Goal: Complete application form

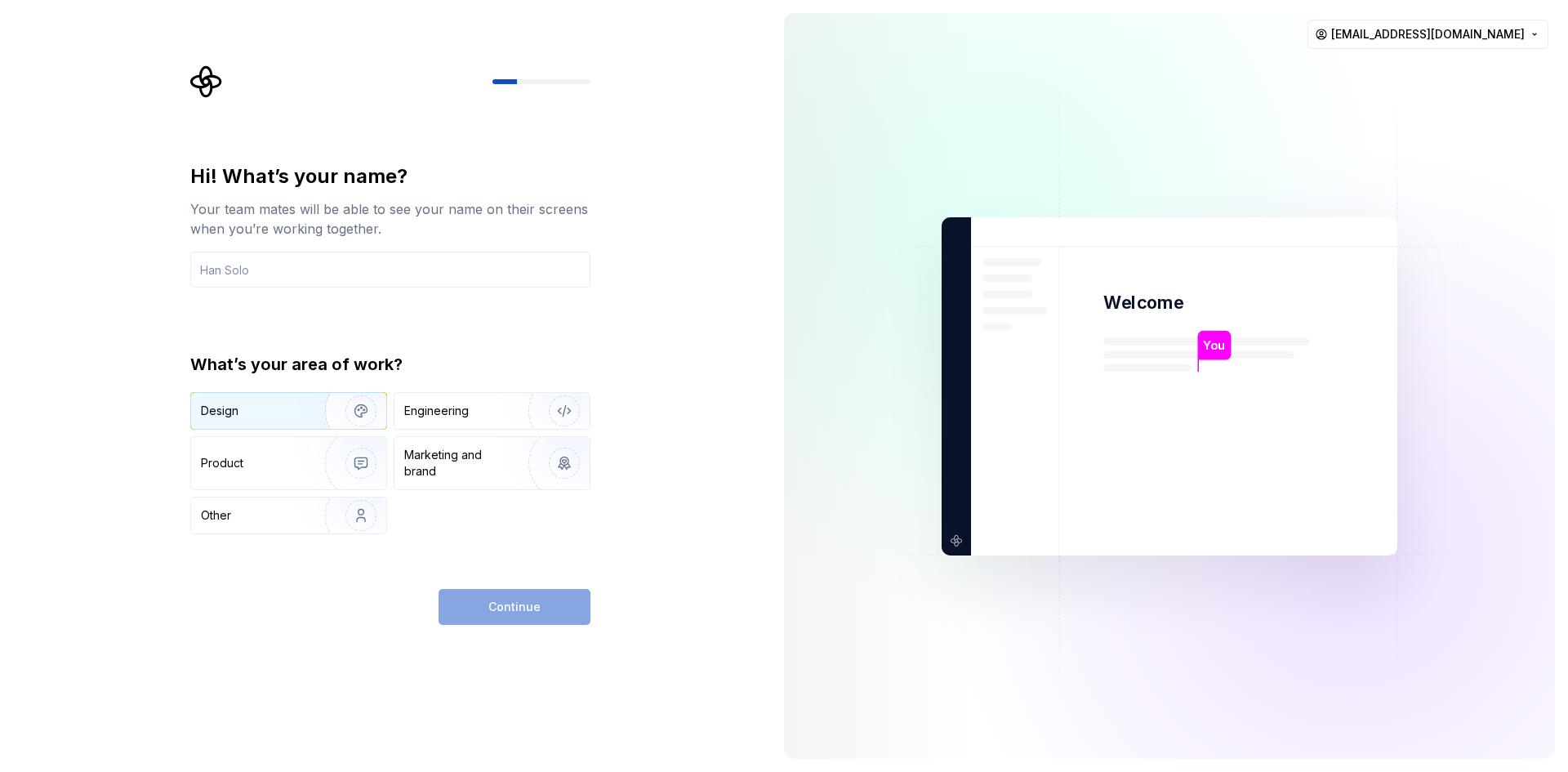
drag, startPoint x: 345, startPoint y: 400, endPoint x: 358, endPoint y: 403, distance: 13.3
click at [343, 401] on img "button" at bounding box center [350, 411] width 105 height 109
drag, startPoint x: 436, startPoint y: 405, endPoint x: 408, endPoint y: 454, distance: 56.4
click at [436, 407] on div "Engineering" at bounding box center [437, 411] width 65 height 17
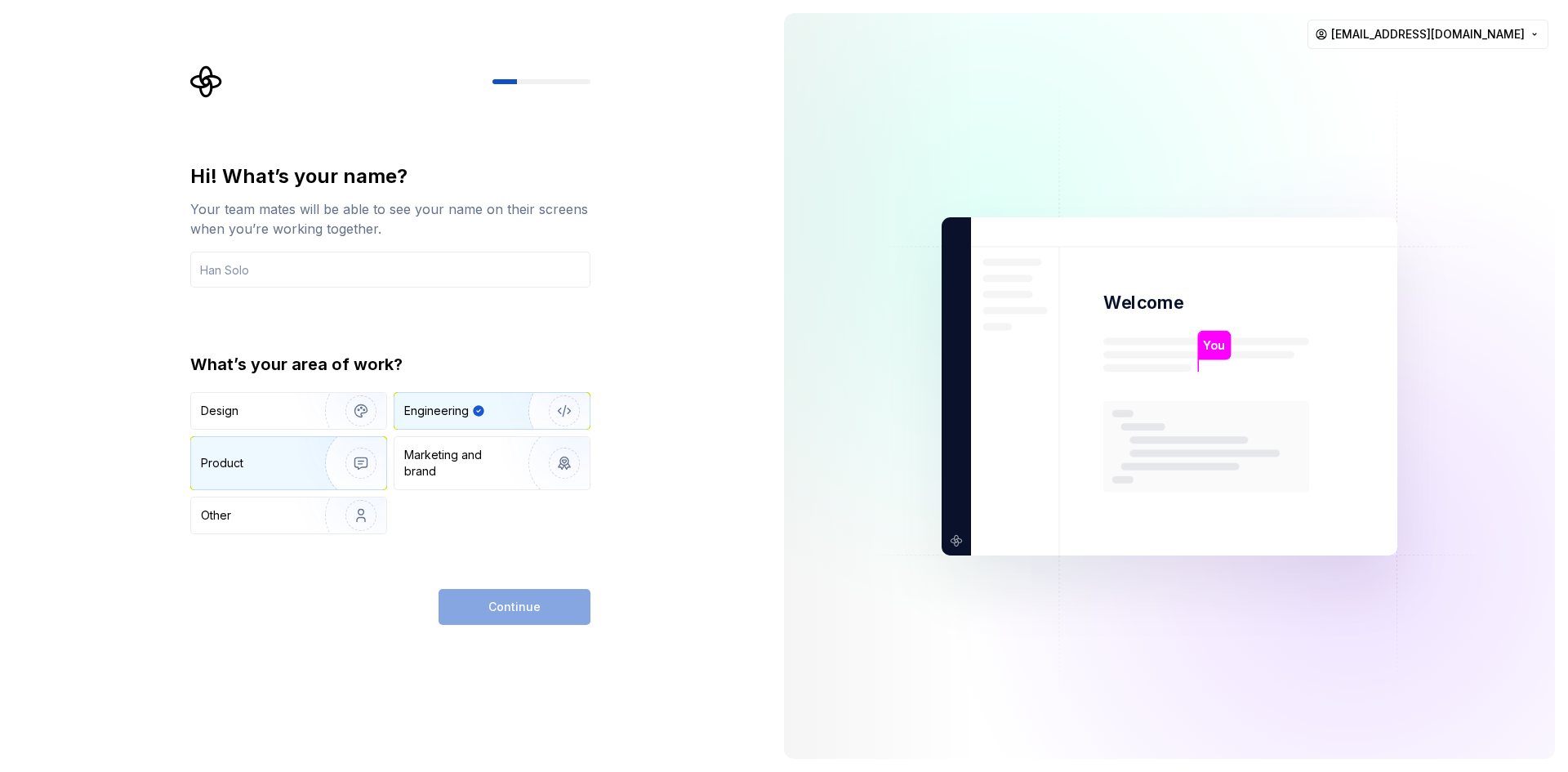
drag, startPoint x: 305, startPoint y: 463, endPoint x: 308, endPoint y: 429, distance: 34.1
click at [305, 462] on img "button" at bounding box center [350, 463] width 105 height 109
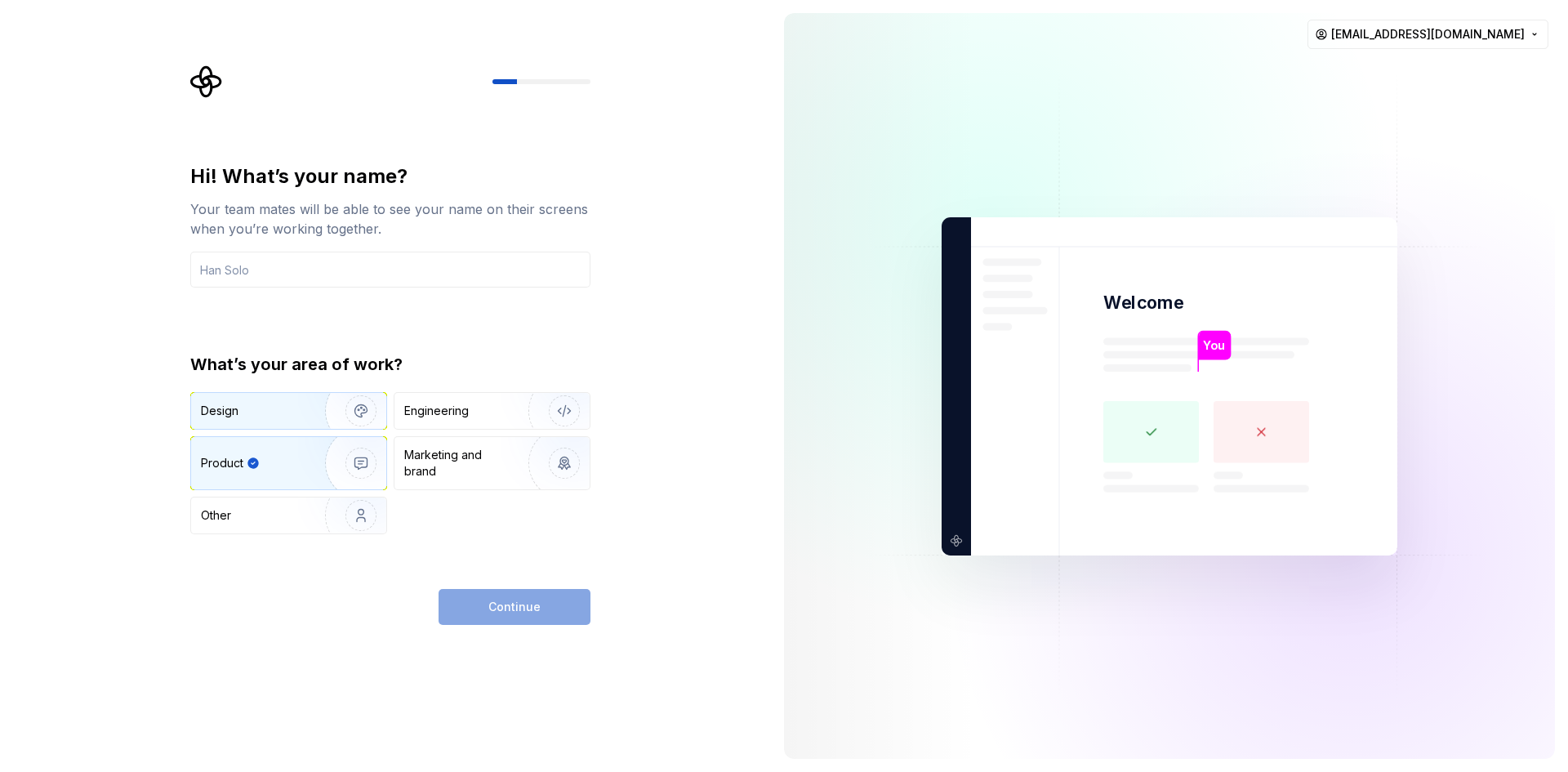
click at [309, 429] on button "Design" at bounding box center [289, 411] width 197 height 38
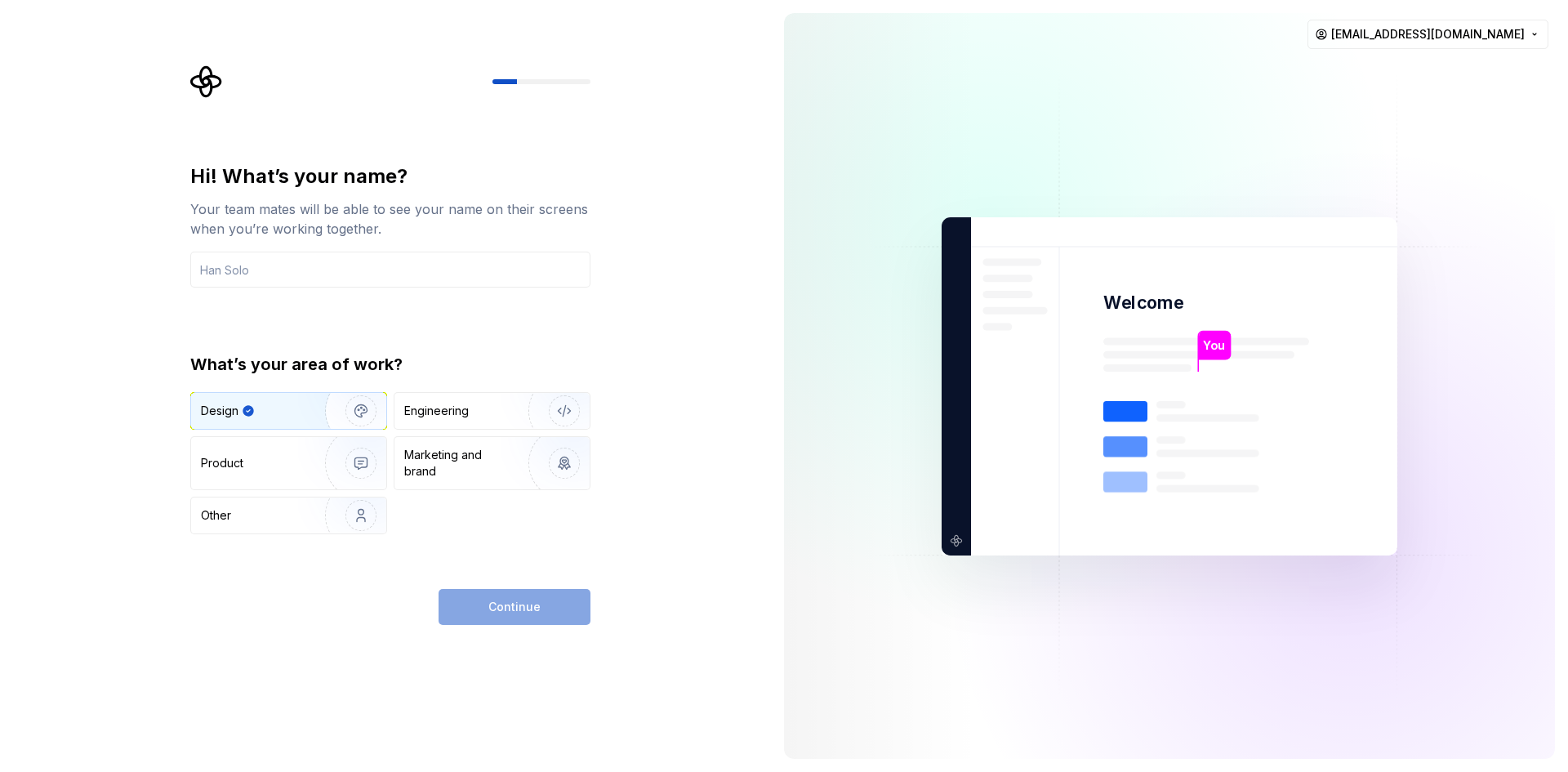
click at [490, 602] on div "Continue" at bounding box center [514, 607] width 152 height 36
click at [257, 478] on div "Product" at bounding box center [289, 463] width 195 height 53
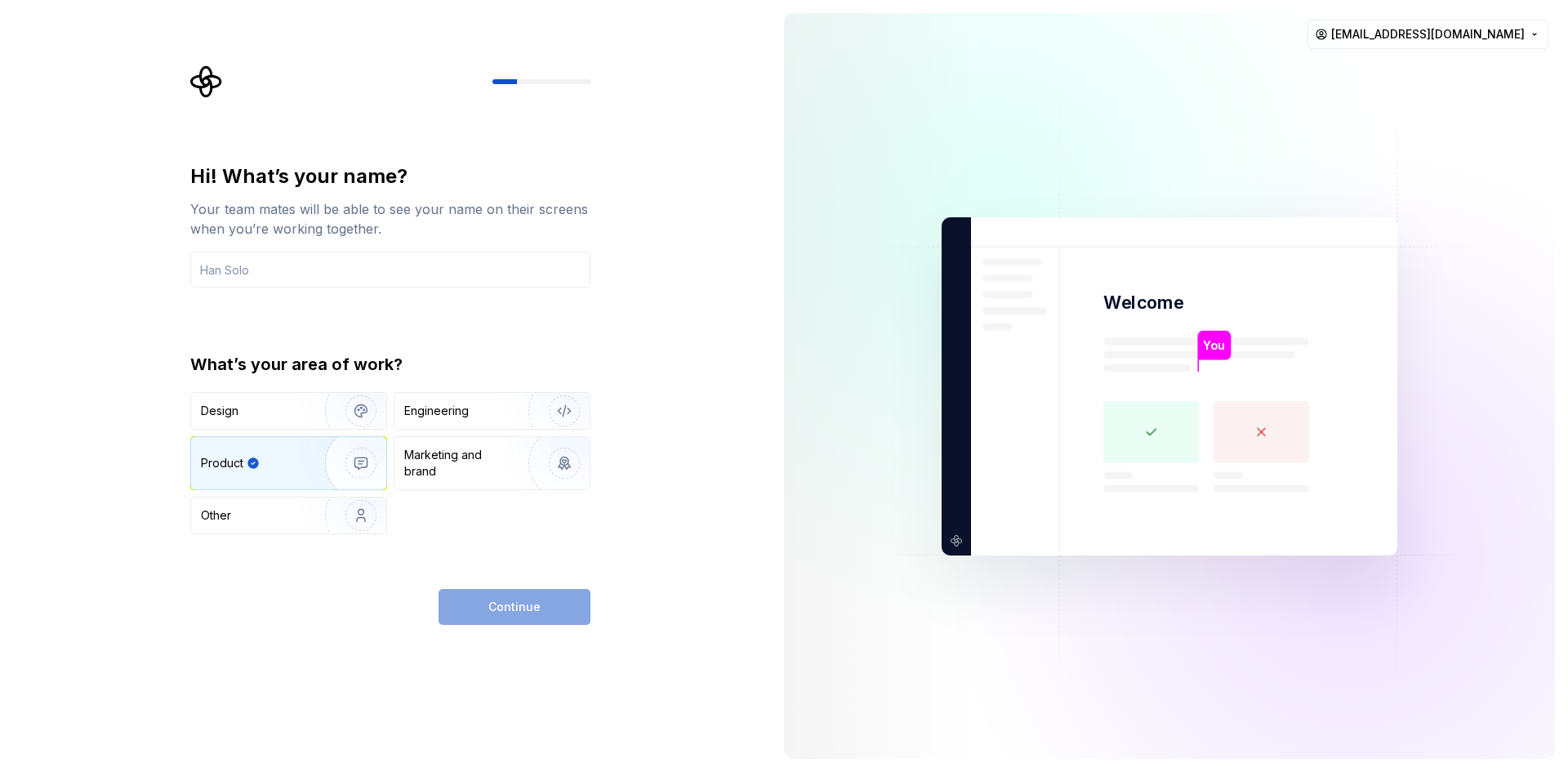
click at [1136, 429] on rect at bounding box center [1151, 431] width 95 height 62
click at [1153, 429] on rect at bounding box center [1151, 431] width 95 height 62
click at [296, 424] on div "Design" at bounding box center [289, 411] width 195 height 36
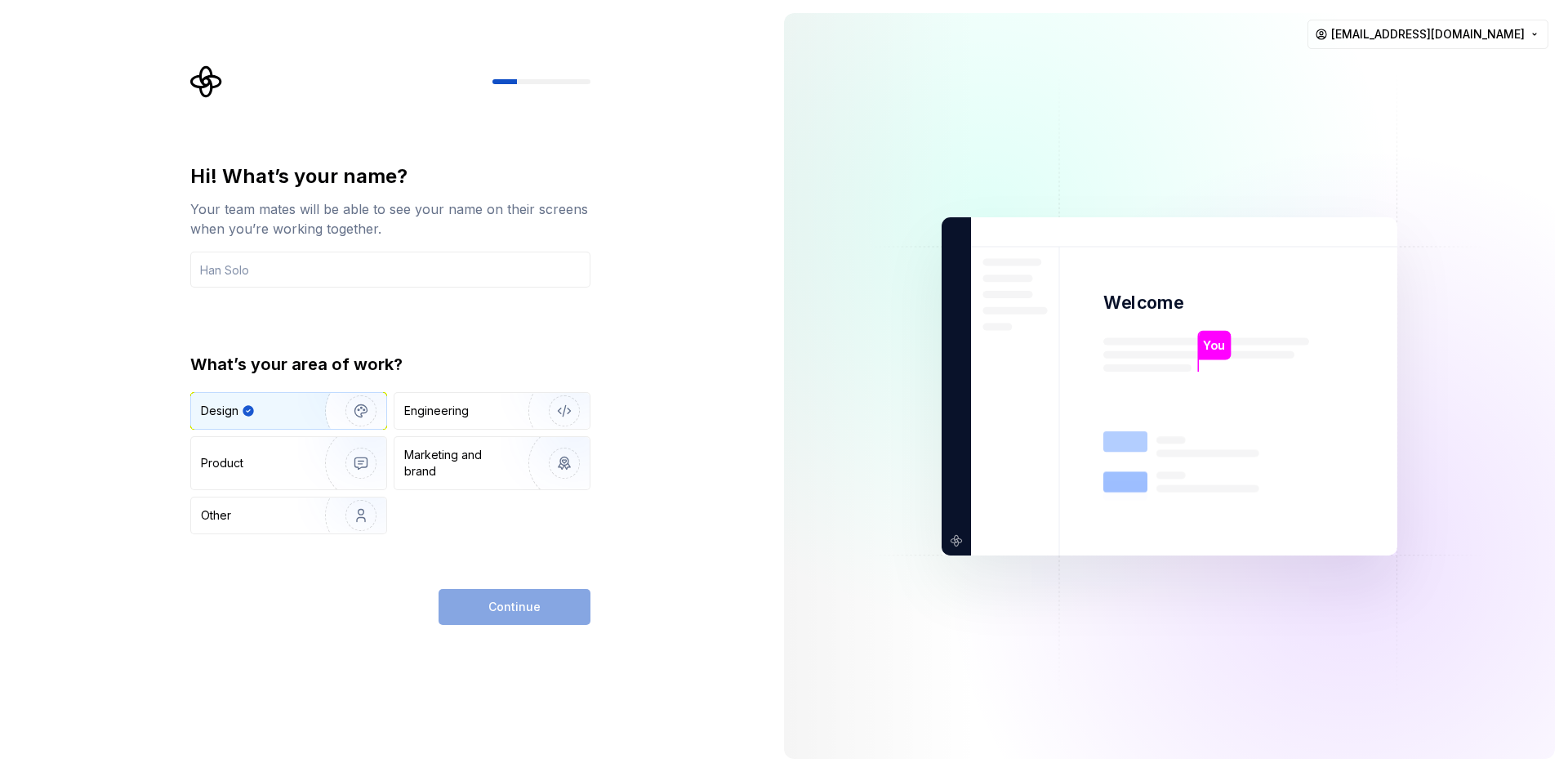
drag, startPoint x: 512, startPoint y: 616, endPoint x: 430, endPoint y: 537, distance: 113.9
click at [512, 616] on div "Continue" at bounding box center [514, 607] width 152 height 36
click at [256, 268] on input "text" at bounding box center [390, 269] width 401 height 36
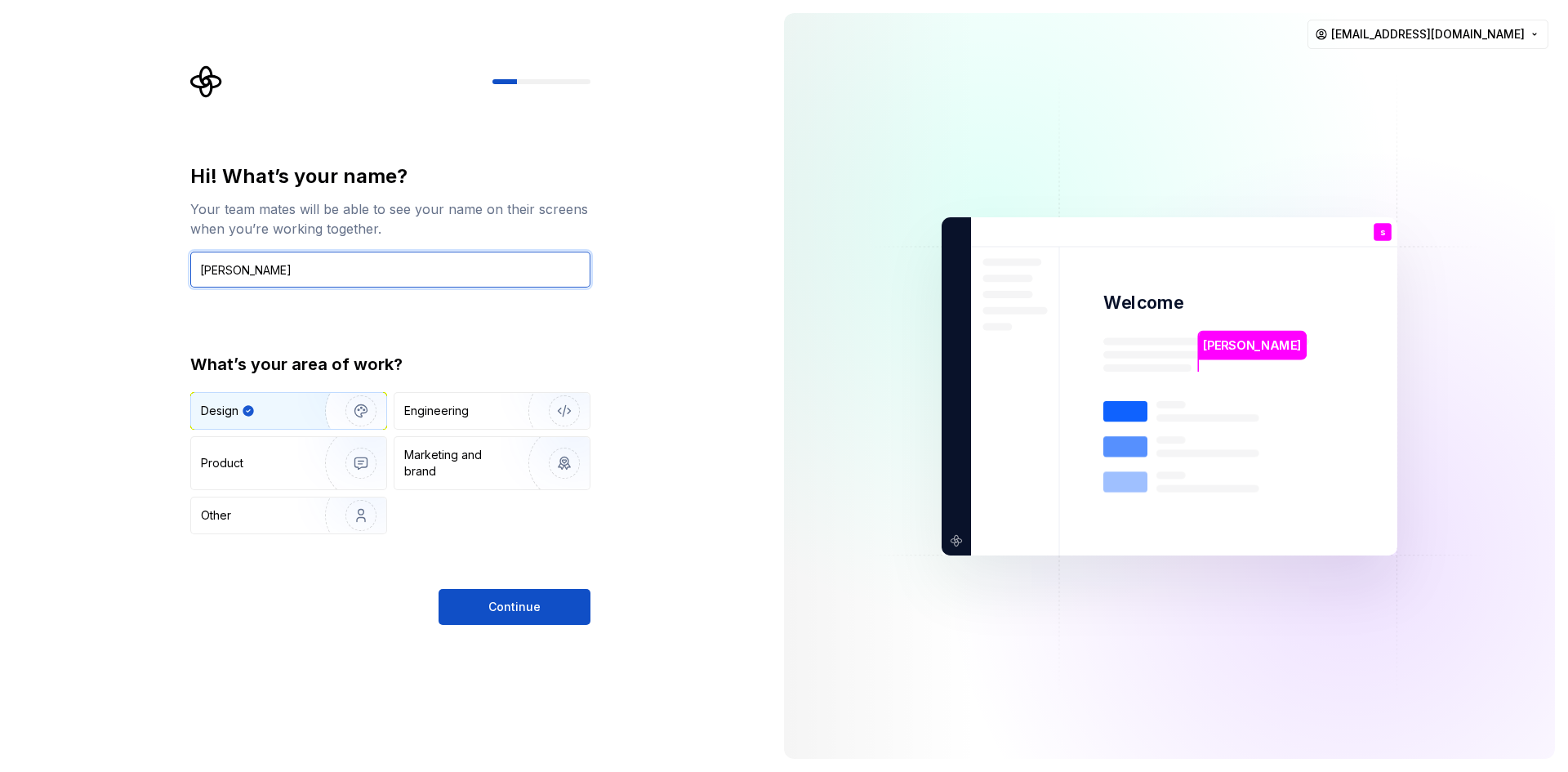
type input "[PERSON_NAME]"
click at [550, 637] on div "Hi! What’s your name? Your team mates will be able to see your name on their sc…" at bounding box center [385, 386] width 771 height 772
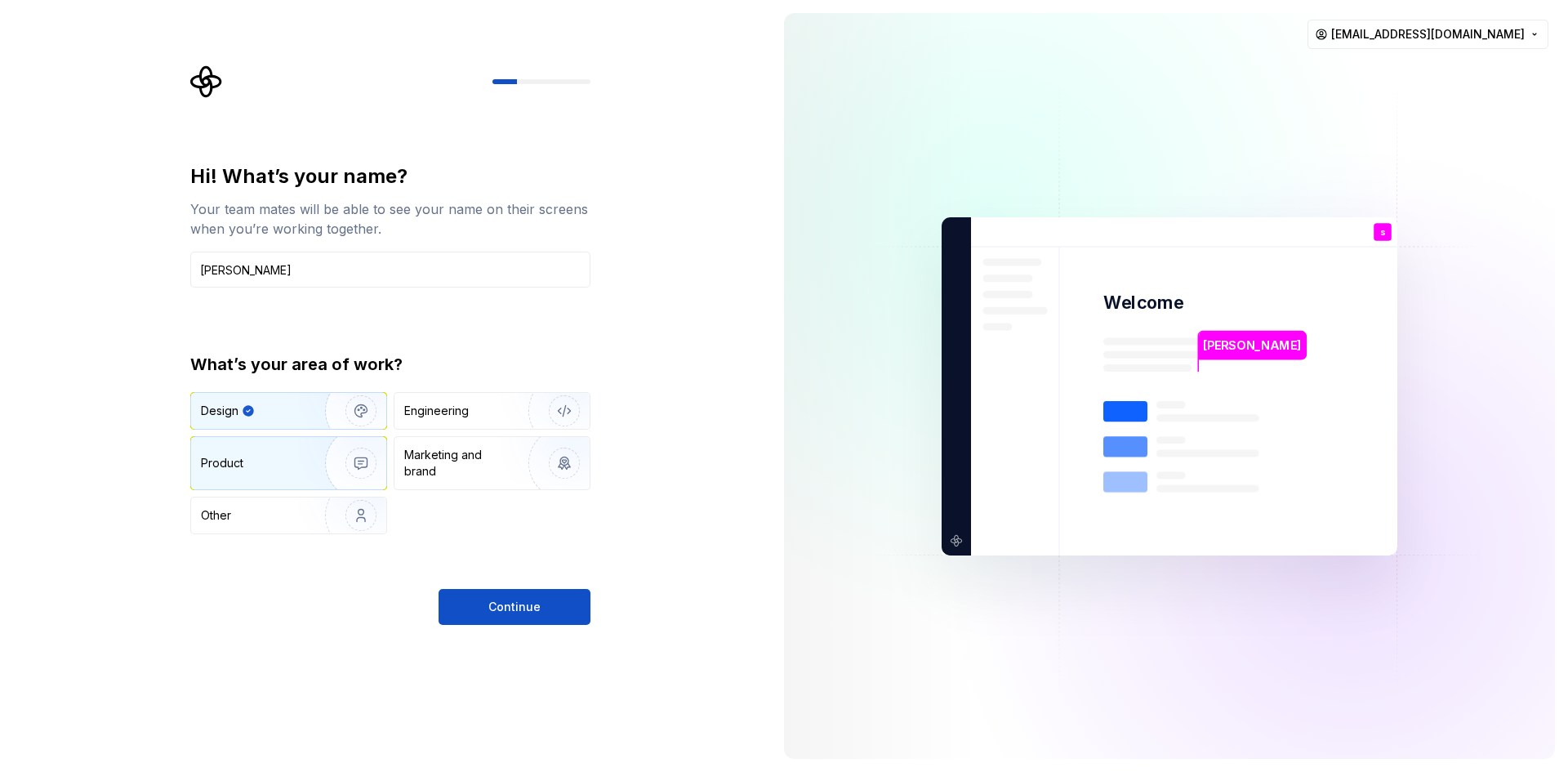
click at [285, 450] on div "Product" at bounding box center [289, 463] width 195 height 53
click at [320, 430] on div "Design Engineering Product Marketing and brand Other" at bounding box center [390, 464] width 401 height 143
click at [479, 613] on button "Continue" at bounding box center [514, 607] width 152 height 36
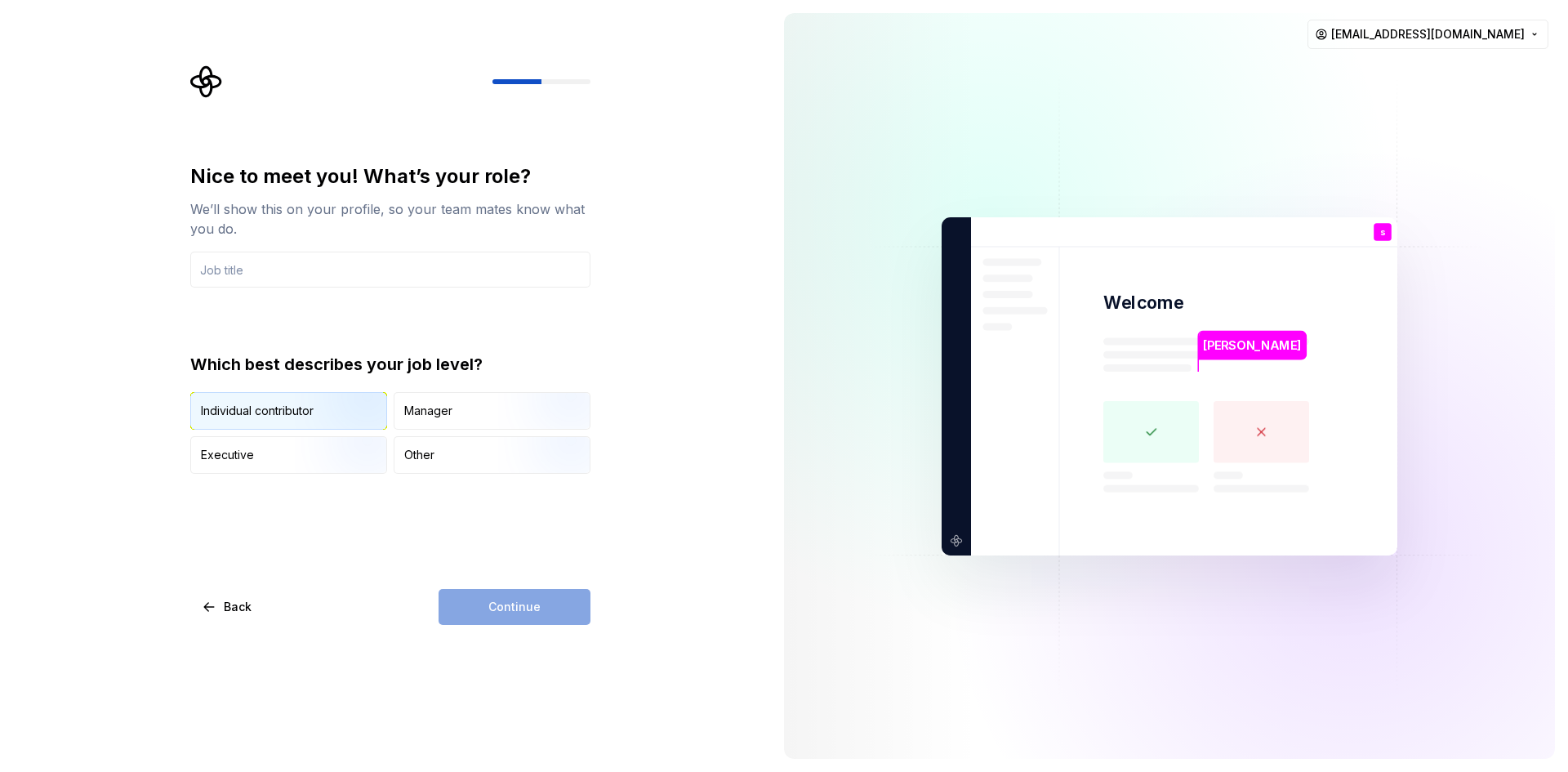
click at [291, 420] on div "Individual contributor" at bounding box center [289, 411] width 195 height 36
click at [488, 475] on div "Nice to meet you! What’s your role? We’ll show this on your profile, so your te…" at bounding box center [390, 394] width 401 height 462
click at [488, 463] on div "Other" at bounding box center [491, 454] width 195 height 36
click at [534, 644] on div "Nice to meet you! What’s your role? We’ll show this on your profile, so your te…" at bounding box center [385, 386] width 771 height 772
click at [537, 619] on div "Continue" at bounding box center [514, 607] width 152 height 36
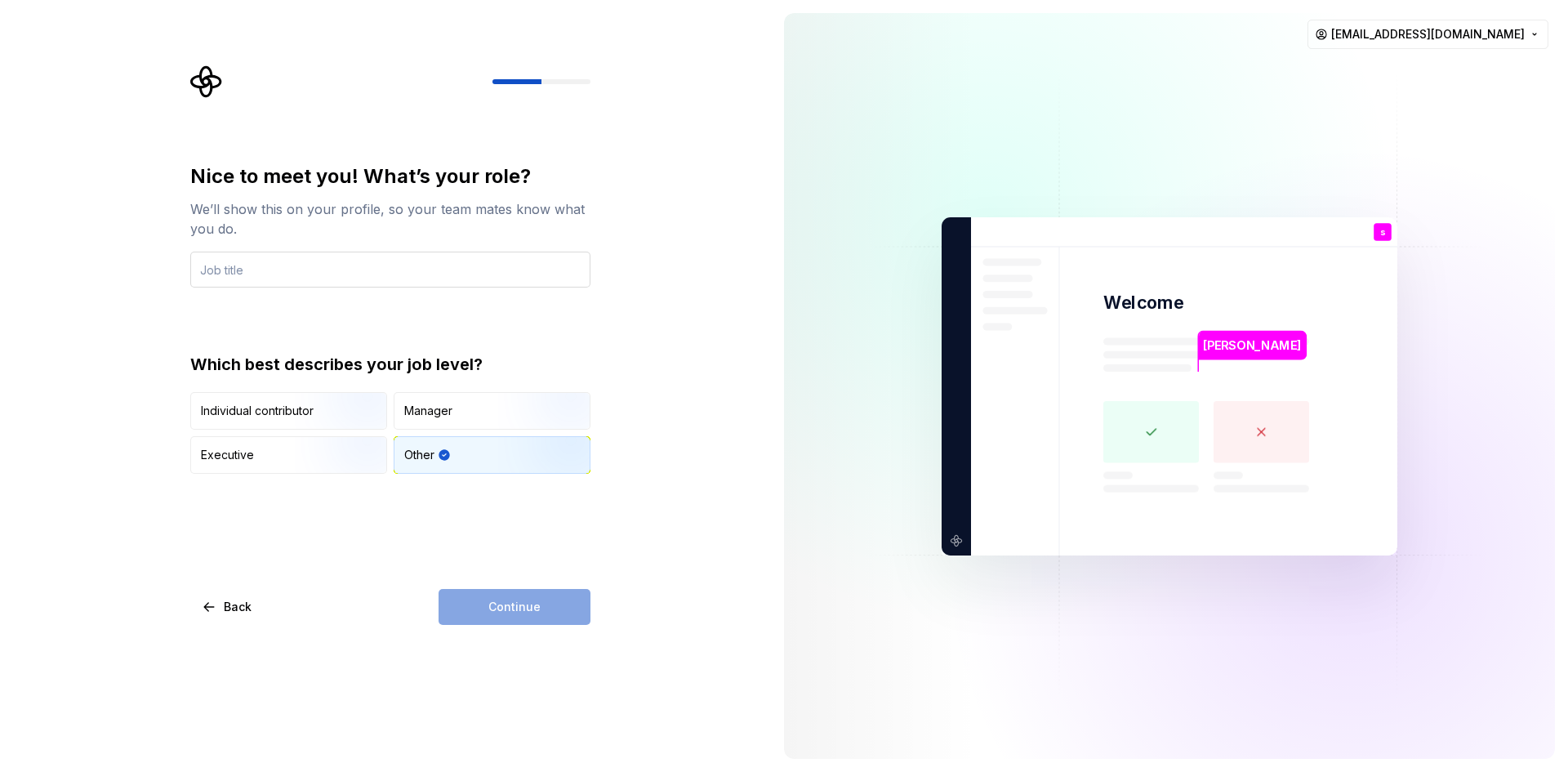
click at [269, 269] on input "text" at bounding box center [390, 269] width 401 height 36
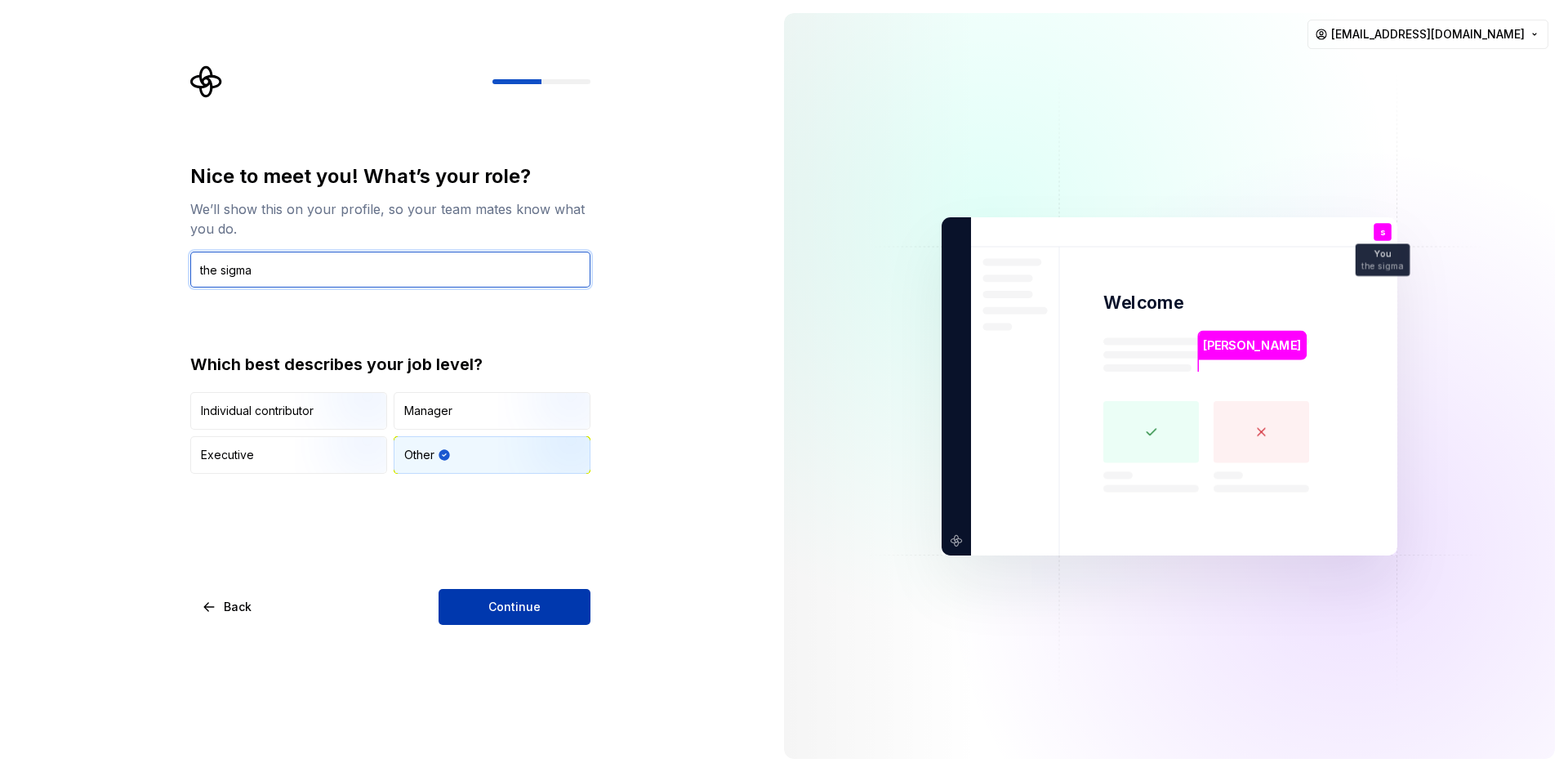
type input "the sigma"
click at [500, 595] on button "Continue" at bounding box center [514, 607] width 152 height 36
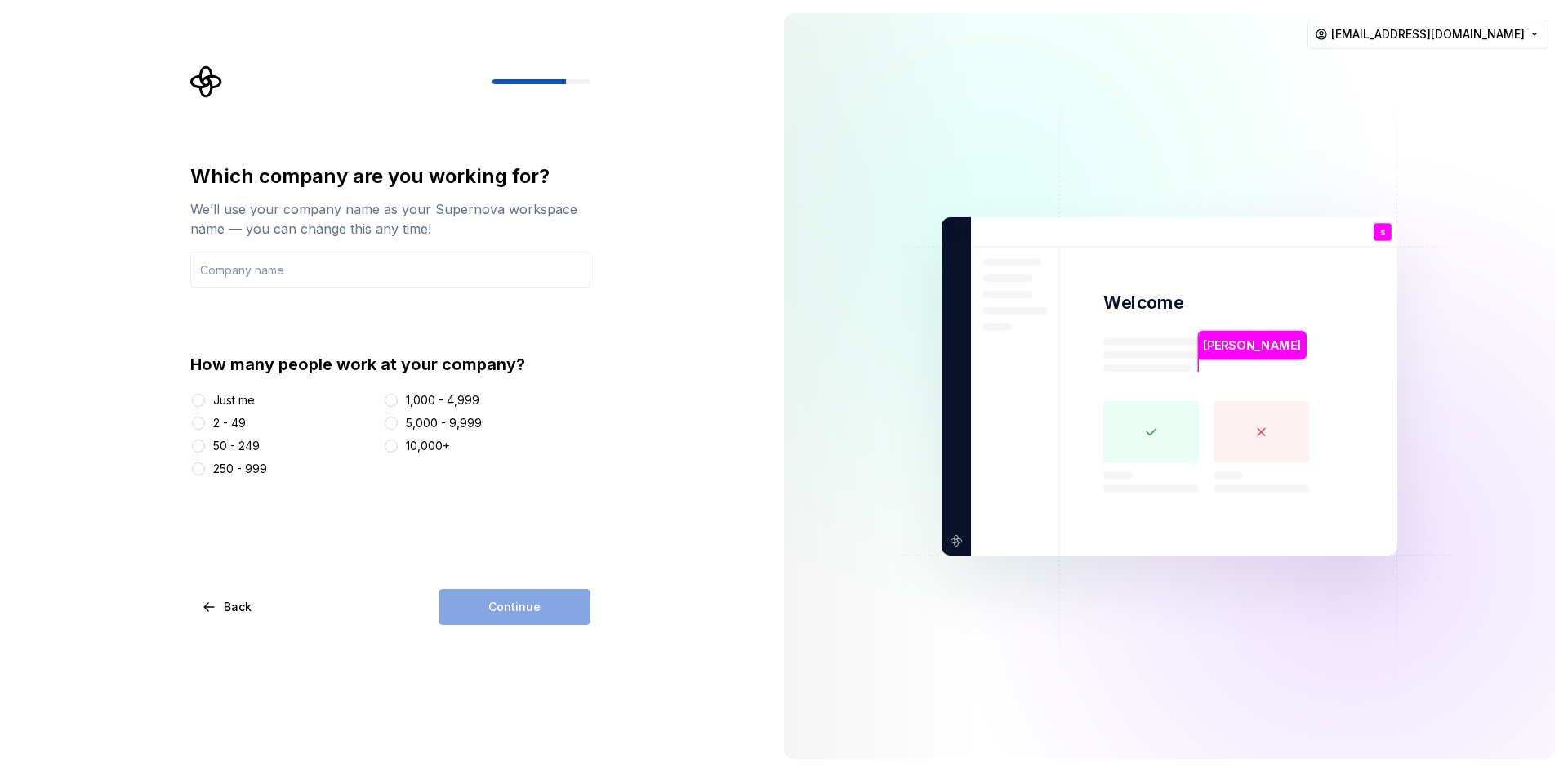
click at [253, 399] on div "Just me" at bounding box center [233, 401] width 42 height 17
click at [216, 391] on div "How many people work at your company? Just me 2 - 49 50 - 249 250 - 999 1,000 -…" at bounding box center [390, 415] width 401 height 124
click at [201, 401] on button "Just me" at bounding box center [198, 401] width 13 height 13
click at [497, 610] on div "Continue" at bounding box center [514, 607] width 152 height 36
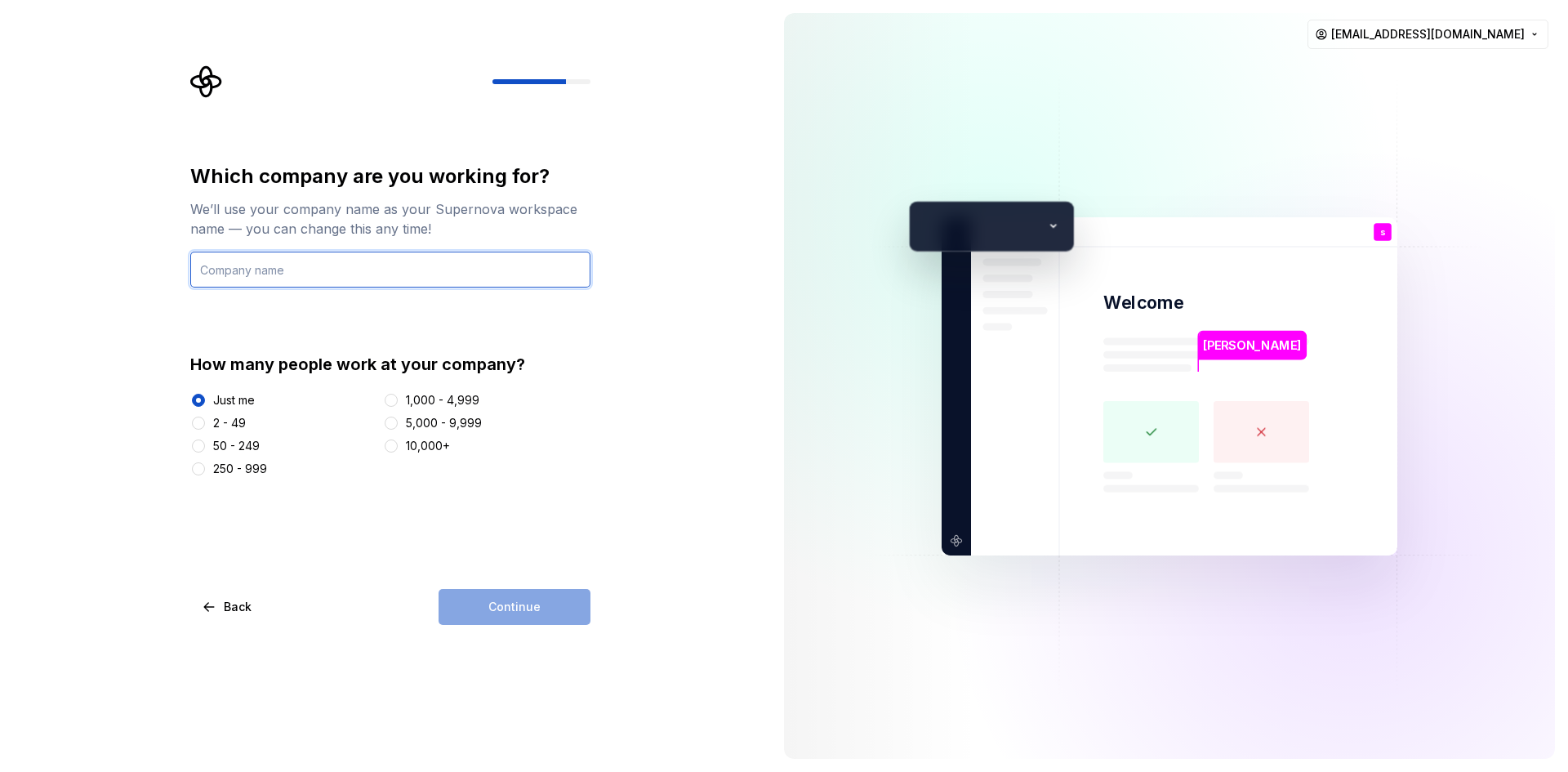
click at [315, 280] on input "text" at bounding box center [390, 269] width 401 height 36
type input "thing"
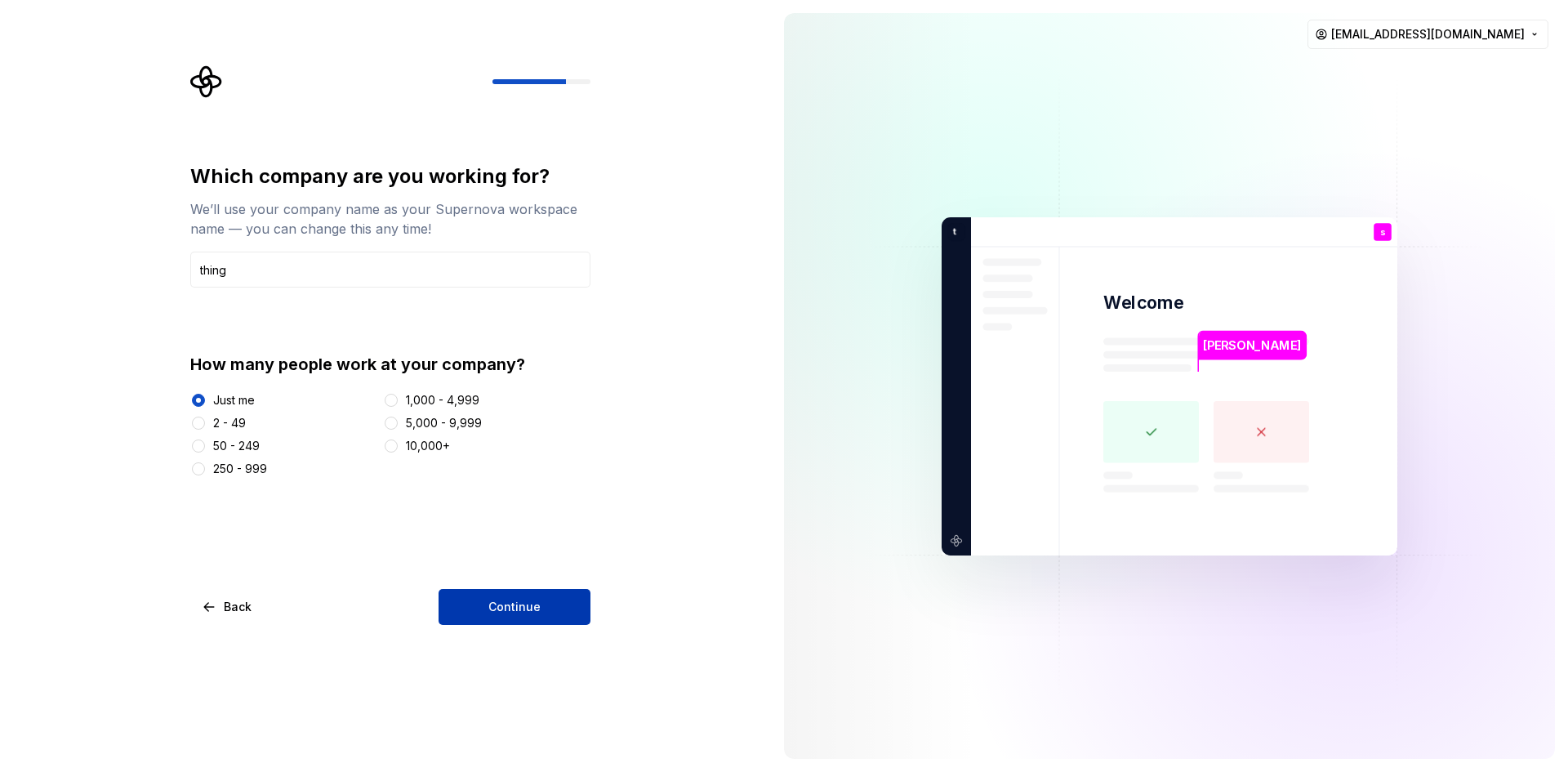
click at [457, 591] on button "Continue" at bounding box center [514, 607] width 152 height 36
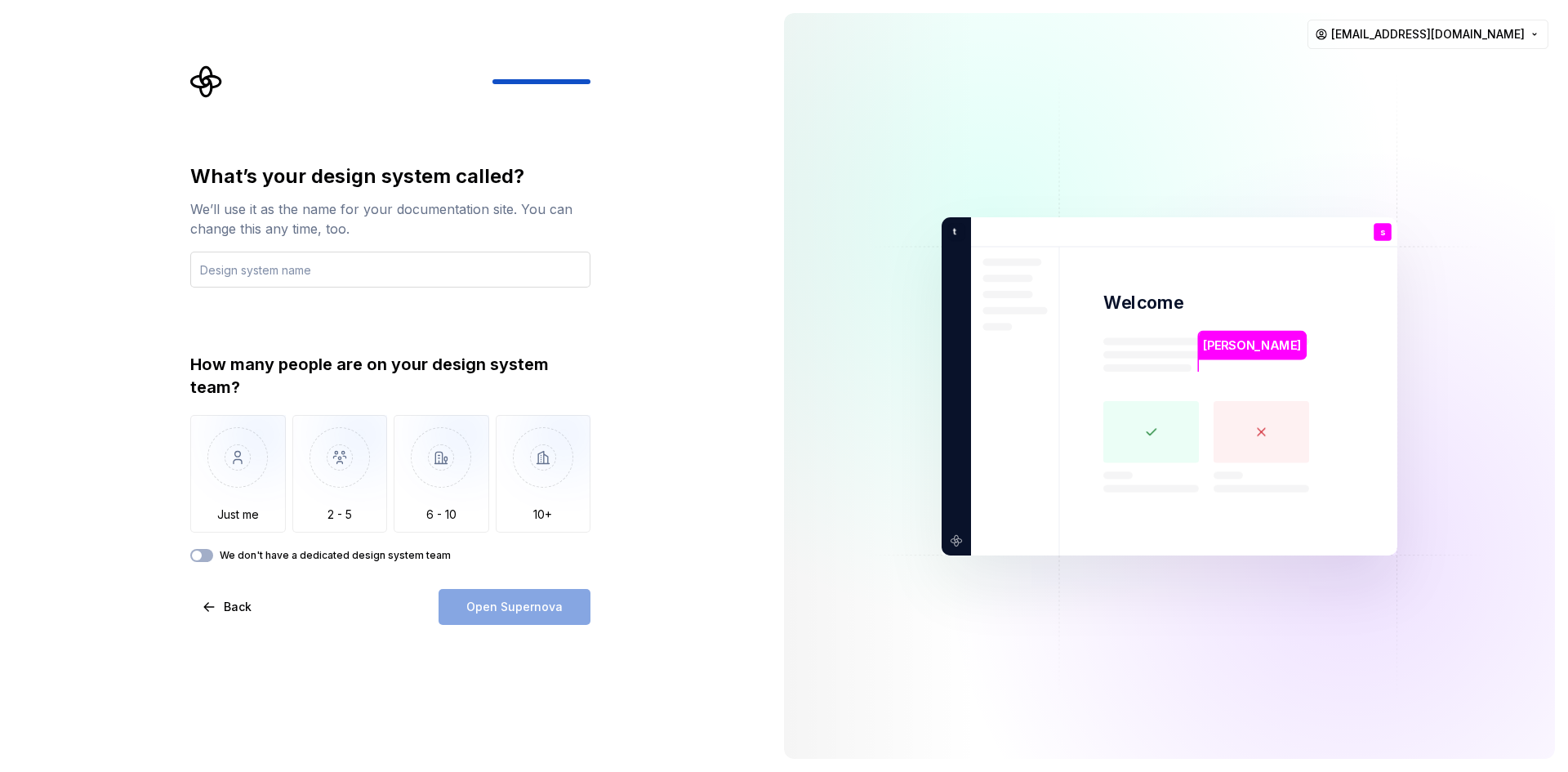
click at [276, 275] on input "text" at bounding box center [390, 269] width 401 height 36
type input "the"
click at [329, 479] on img "button" at bounding box center [340, 469] width 95 height 109
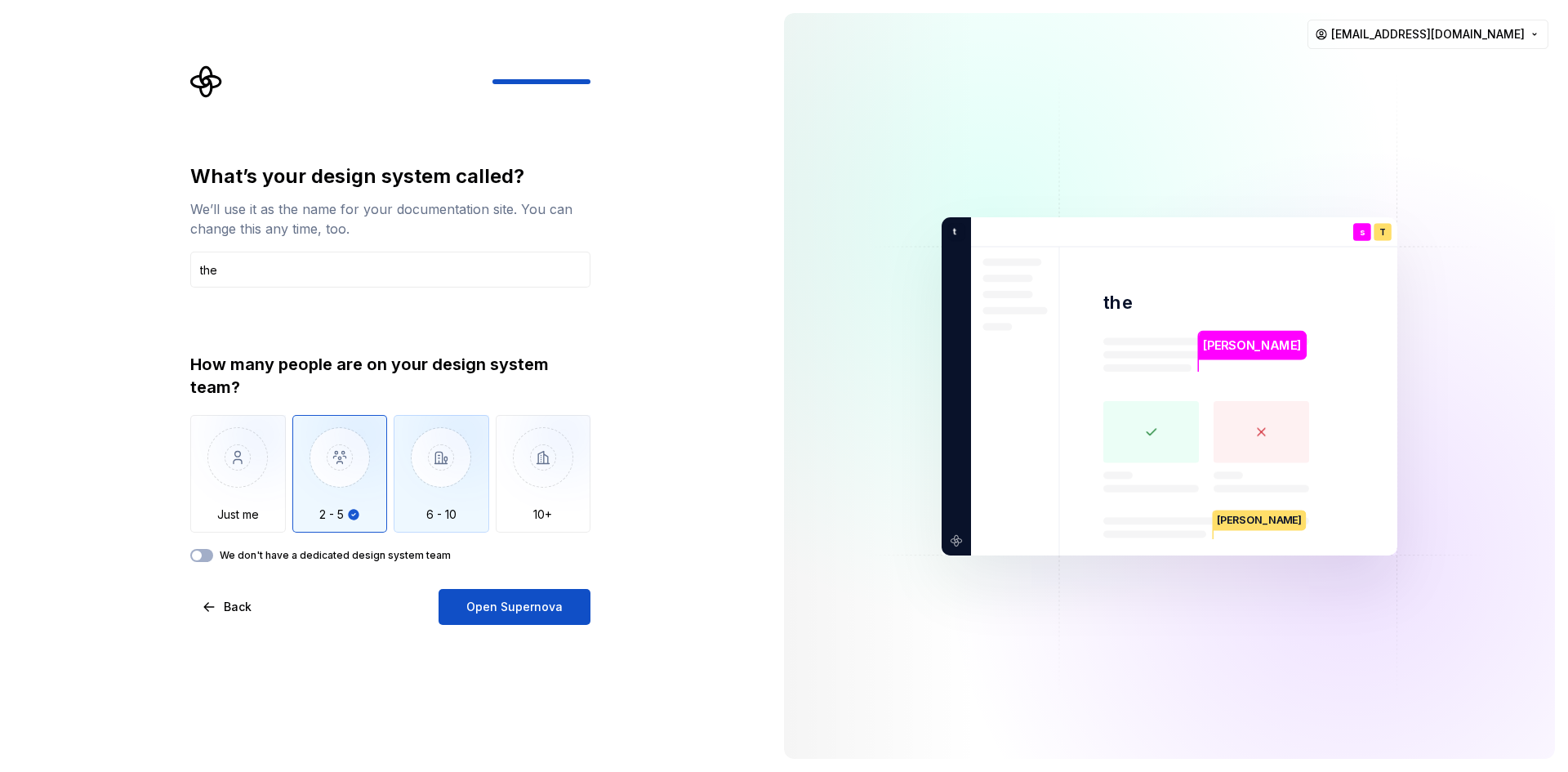
click at [423, 473] on img "button" at bounding box center [441, 469] width 95 height 109
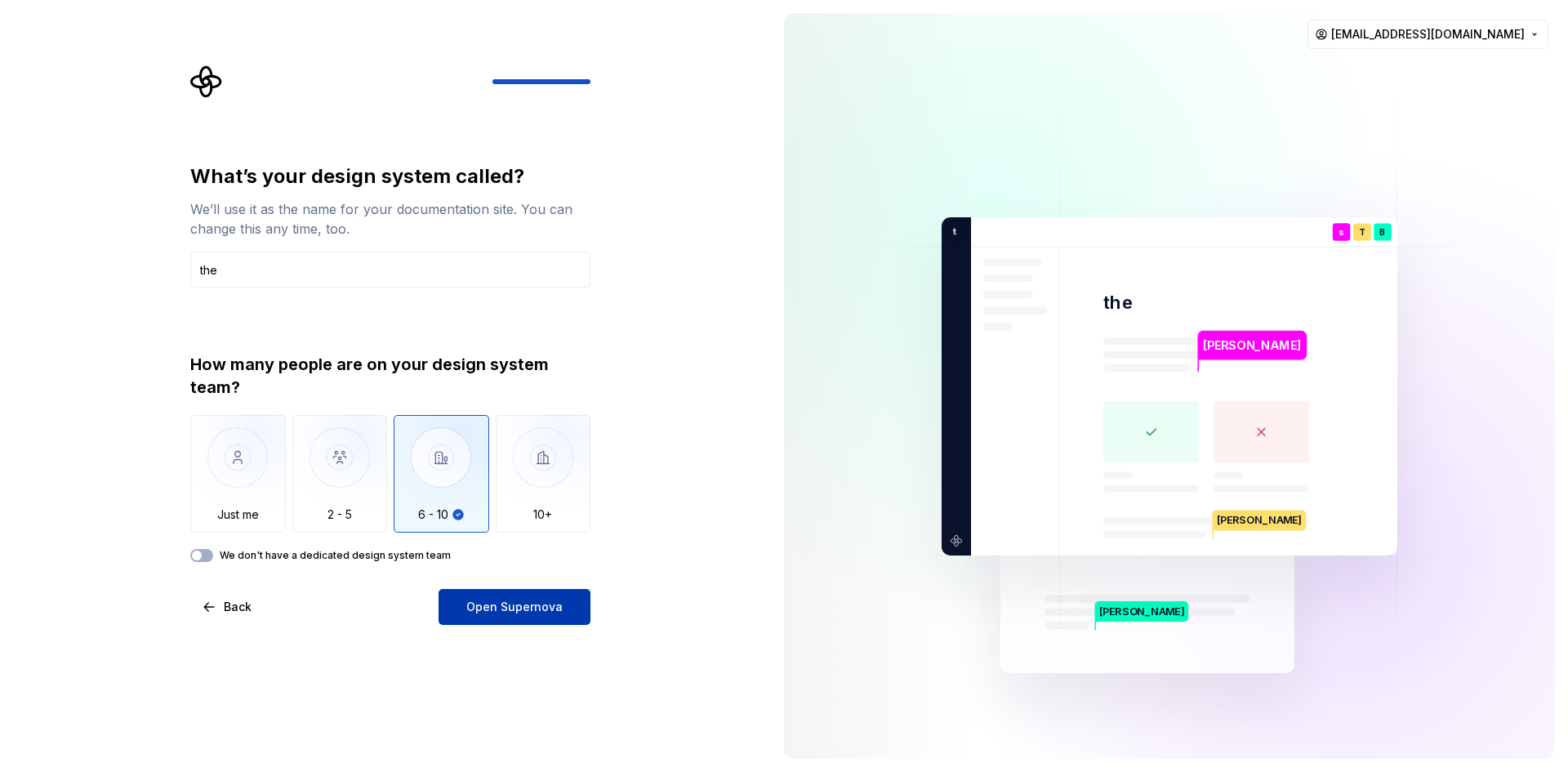
click at [552, 596] on button "Open Supernova" at bounding box center [514, 607] width 152 height 36
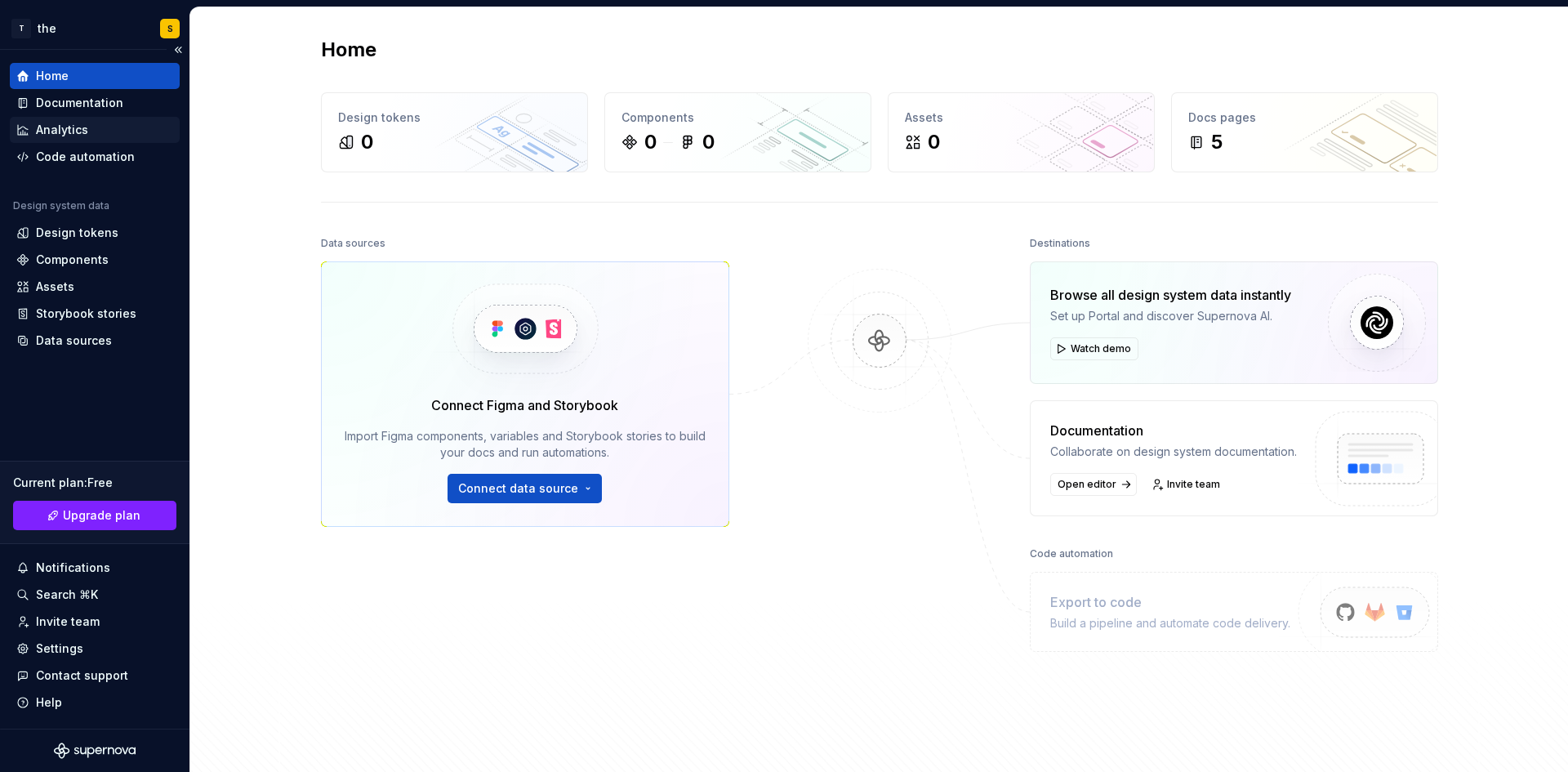
scroll to position [157, 0]
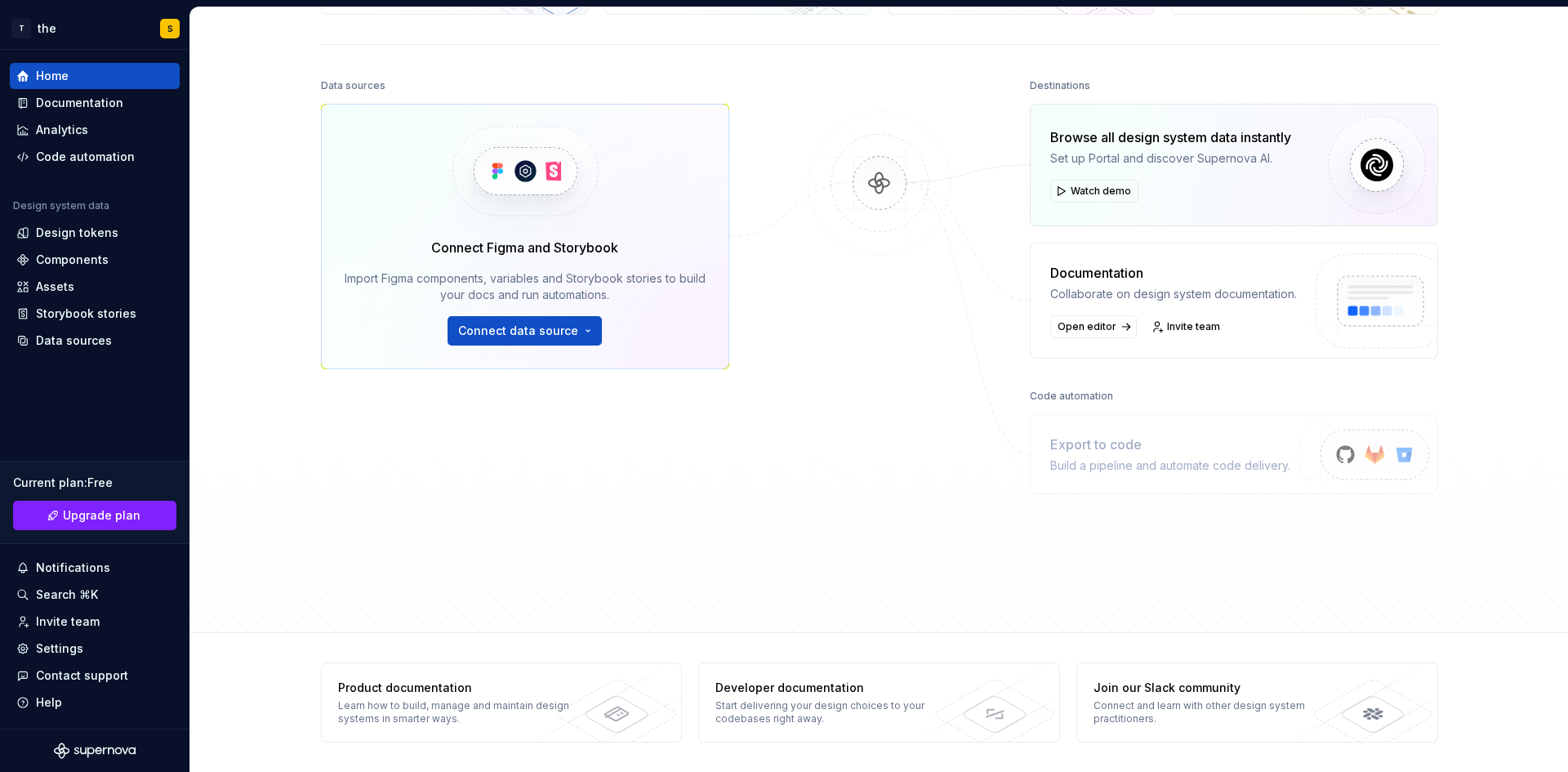
drag, startPoint x: 1235, startPoint y: 513, endPoint x: 847, endPoint y: 279, distance: 453.1
click at [1218, 508] on div "Destinations Browse all design system data instantly Set up Portal and discover…" at bounding box center [1233, 305] width 408 height 464
